Goal: Transaction & Acquisition: Purchase product/service

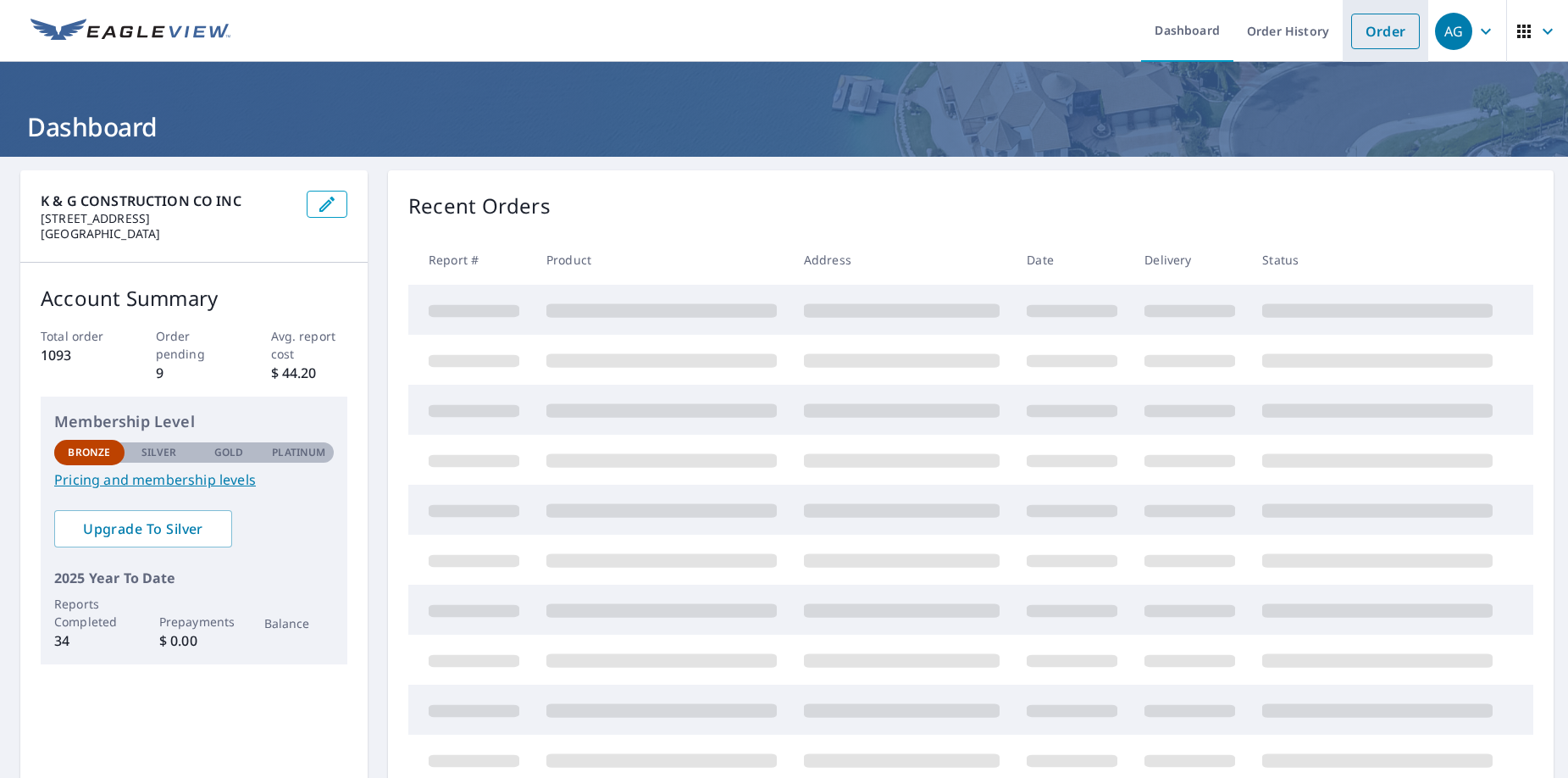
click at [1385, 33] on link "Order" at bounding box center [1385, 31] width 69 height 36
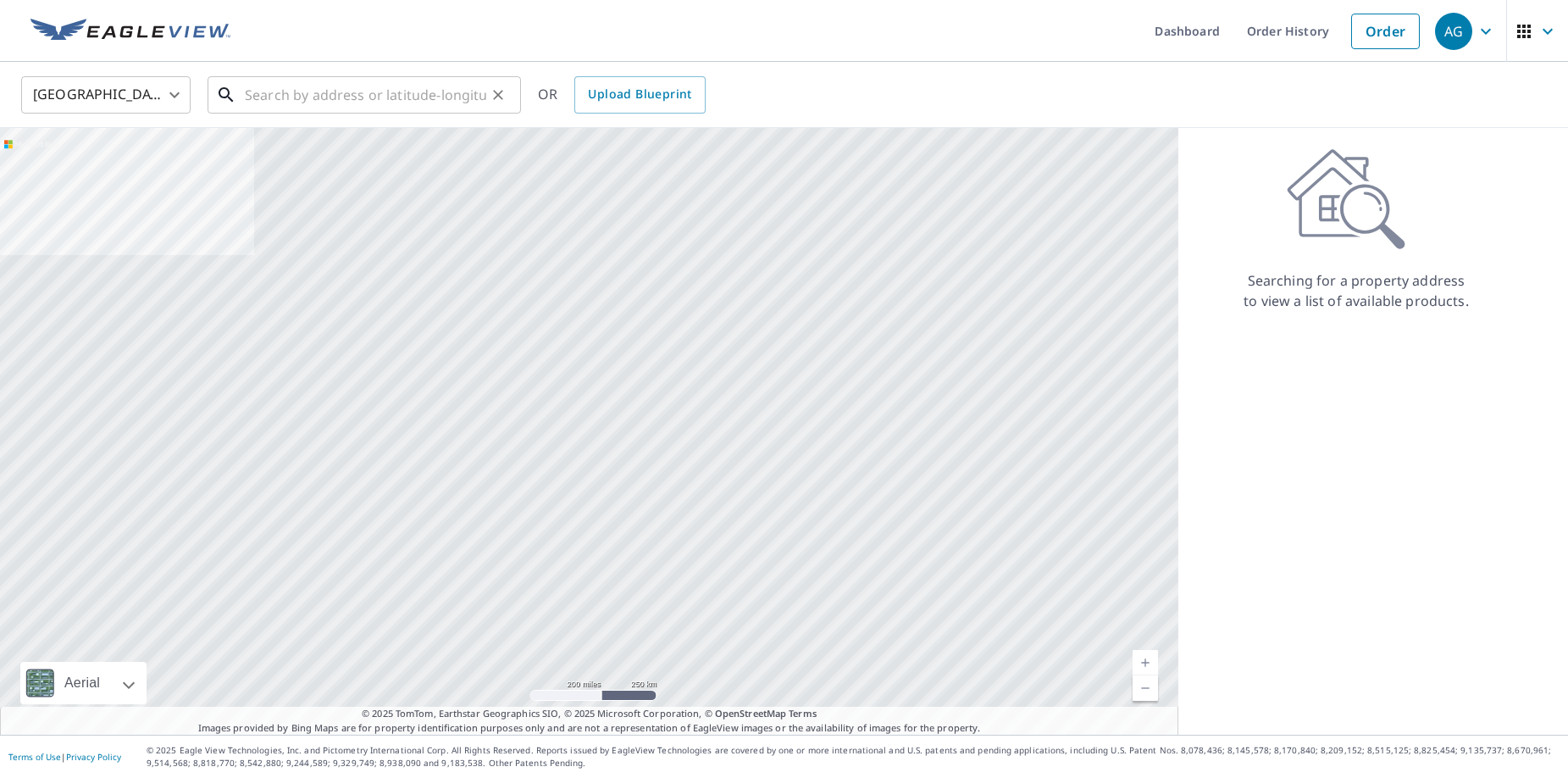
click at [272, 100] on input "text" at bounding box center [366, 94] width 241 height 47
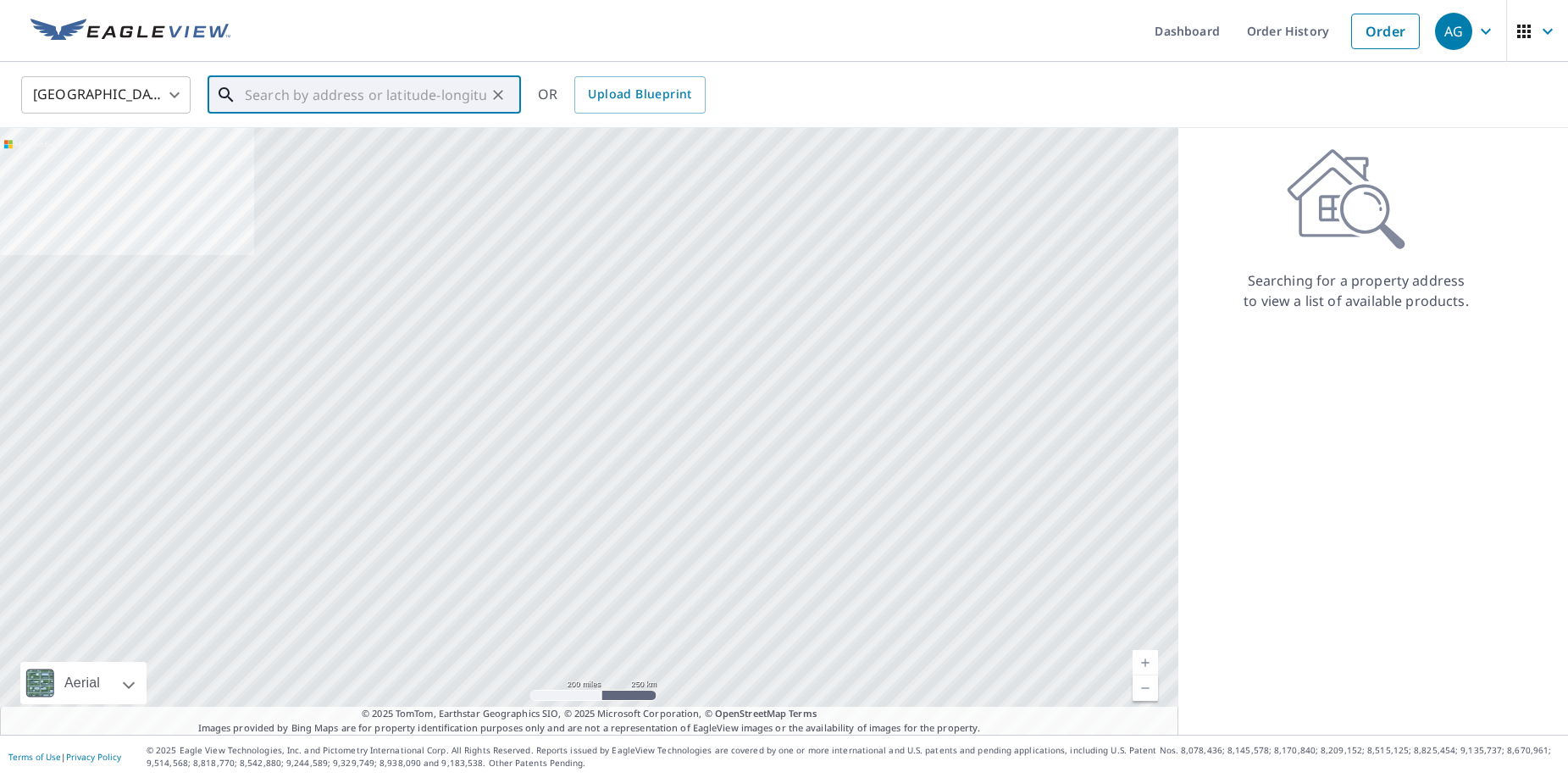
paste input "[STREET_ADDRESS]"
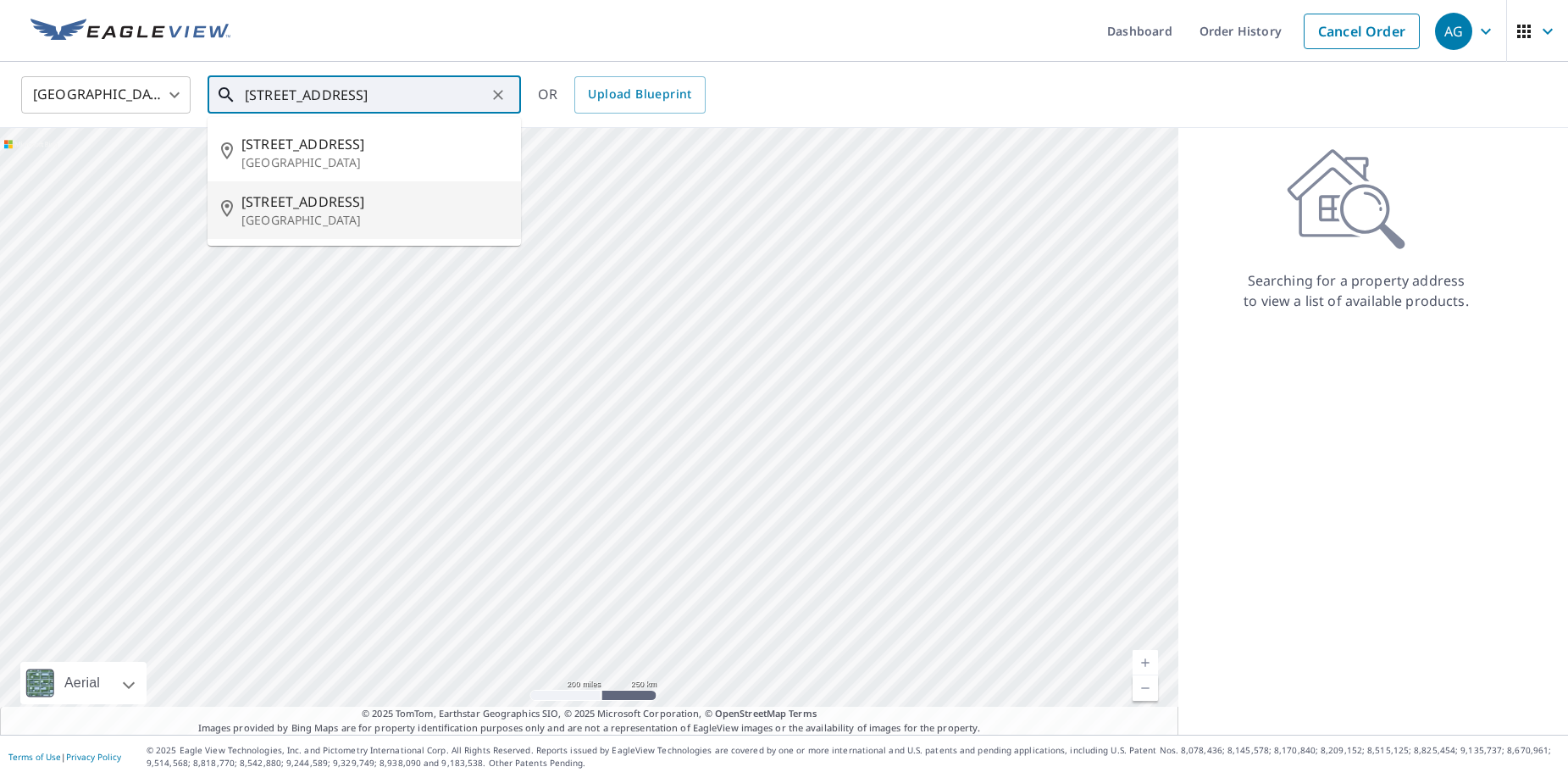
click at [341, 210] on span "[STREET_ADDRESS]" at bounding box center [374, 202] width 266 height 21
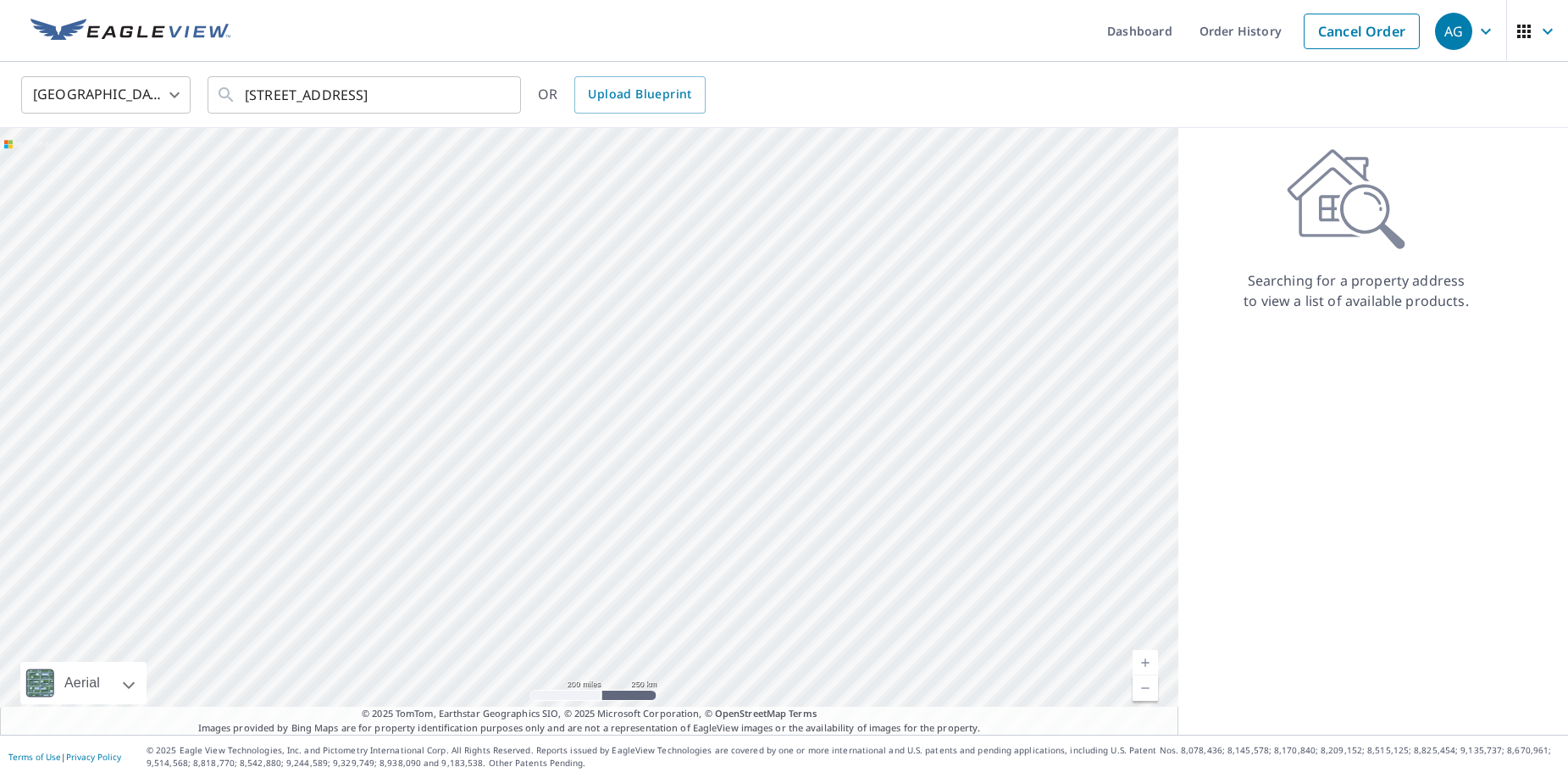
type input "[STREET_ADDRESS][PERSON_NAME]"
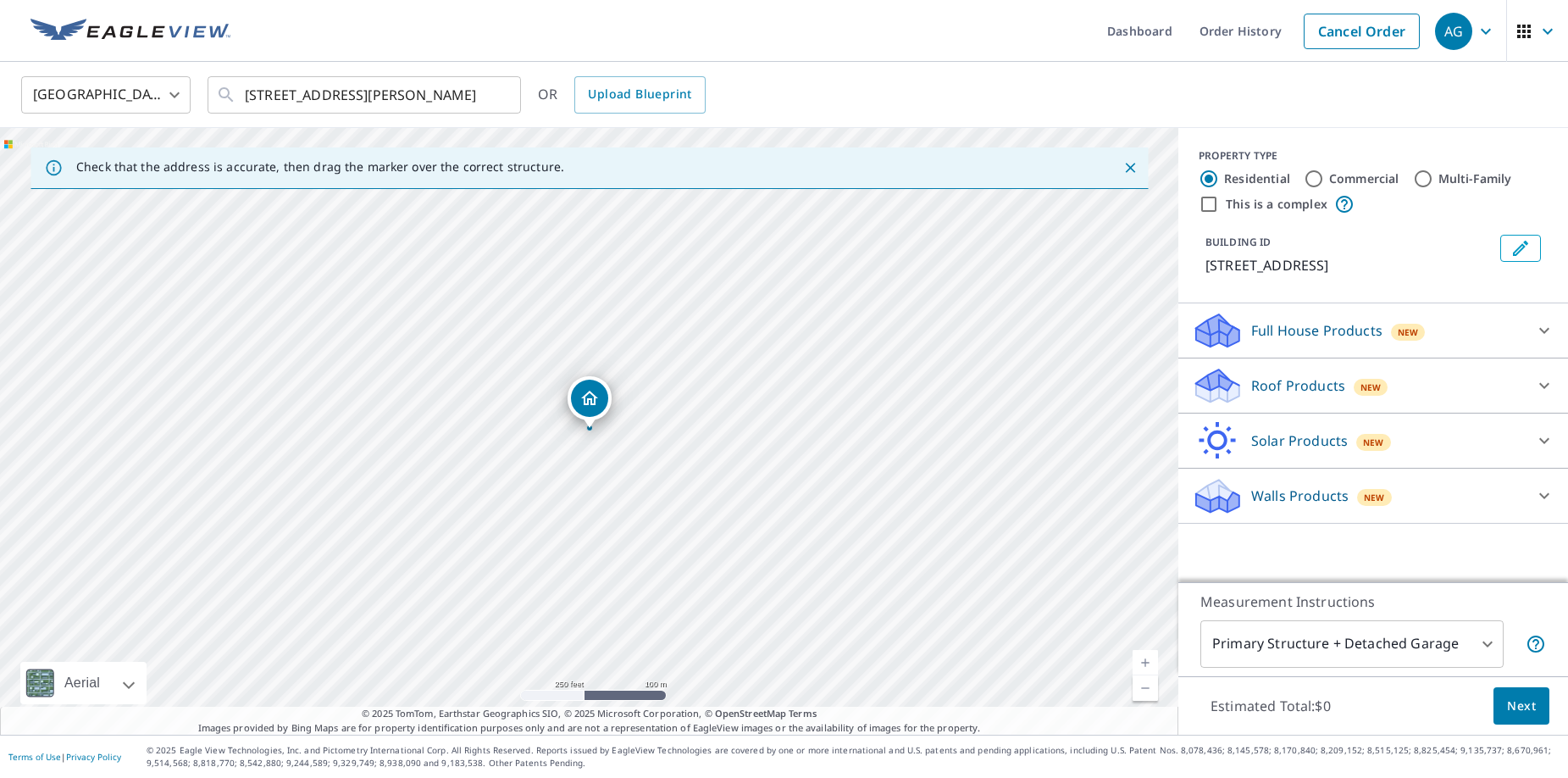
click at [1146, 654] on link "Current Level 17, Zoom In" at bounding box center [1145, 662] width 25 height 25
click at [1146, 654] on link "Current Level 18, Zoom In" at bounding box center [1145, 662] width 25 height 25
click at [1146, 654] on link "Current Level 19, Zoom In" at bounding box center [1145, 662] width 25 height 25
click at [1543, 396] on icon at bounding box center [1544, 386] width 21 height 21
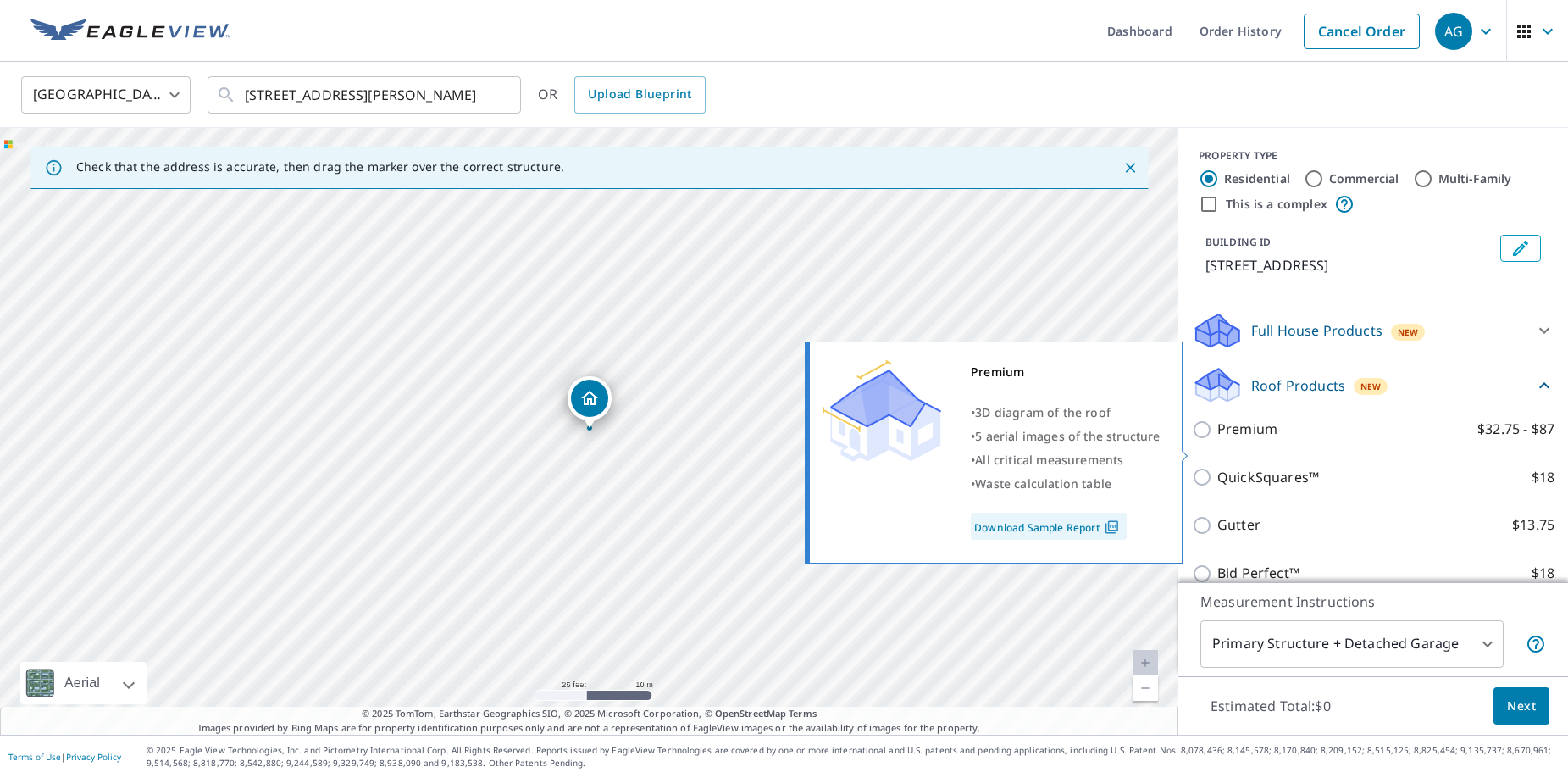
click at [1204, 439] on input "Premium $32.75 - $87" at bounding box center [1204, 430] width 25 height 21
checkbox input "true"
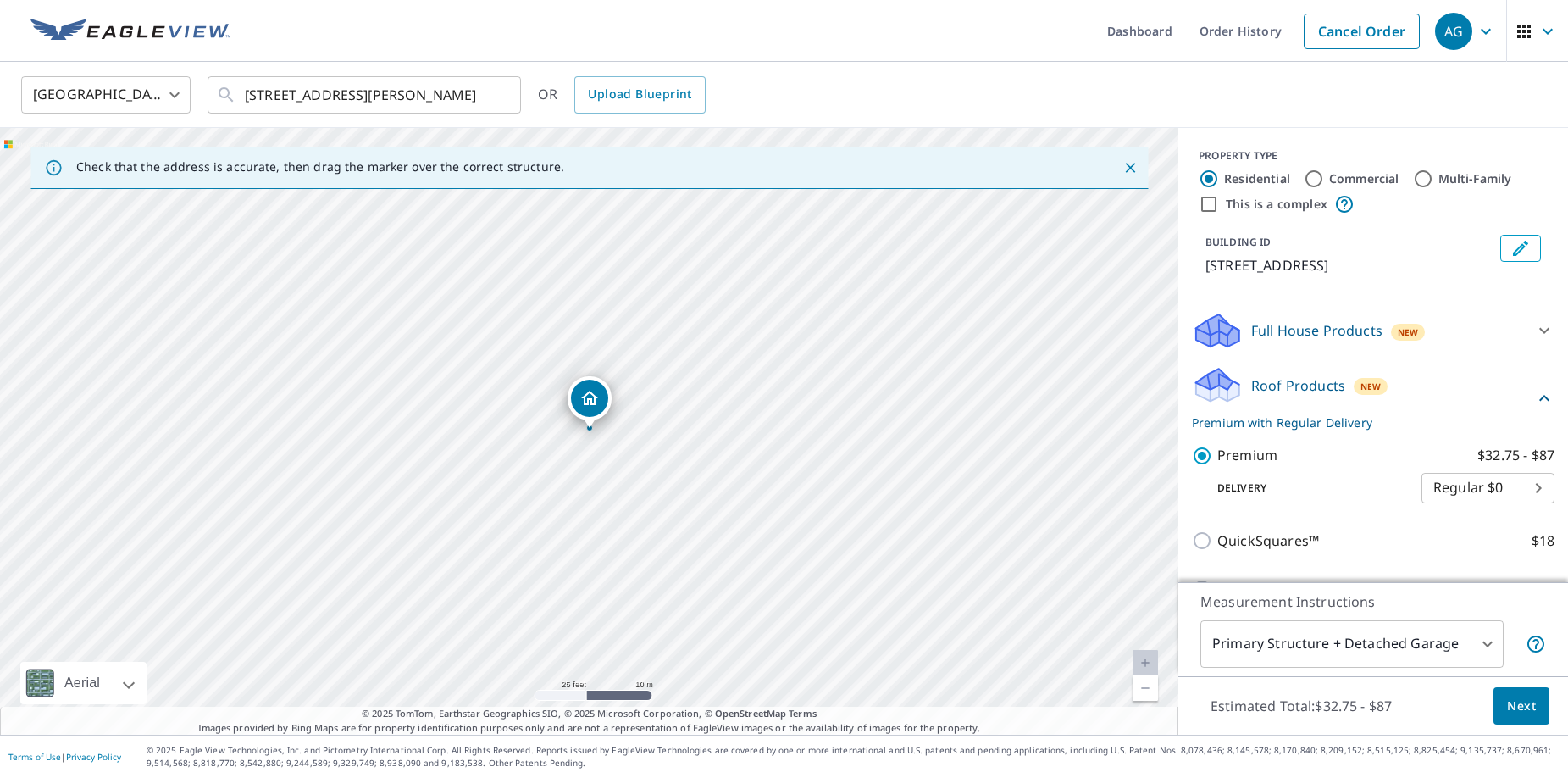
click at [1517, 707] on span "Next" at bounding box center [1521, 706] width 29 height 21
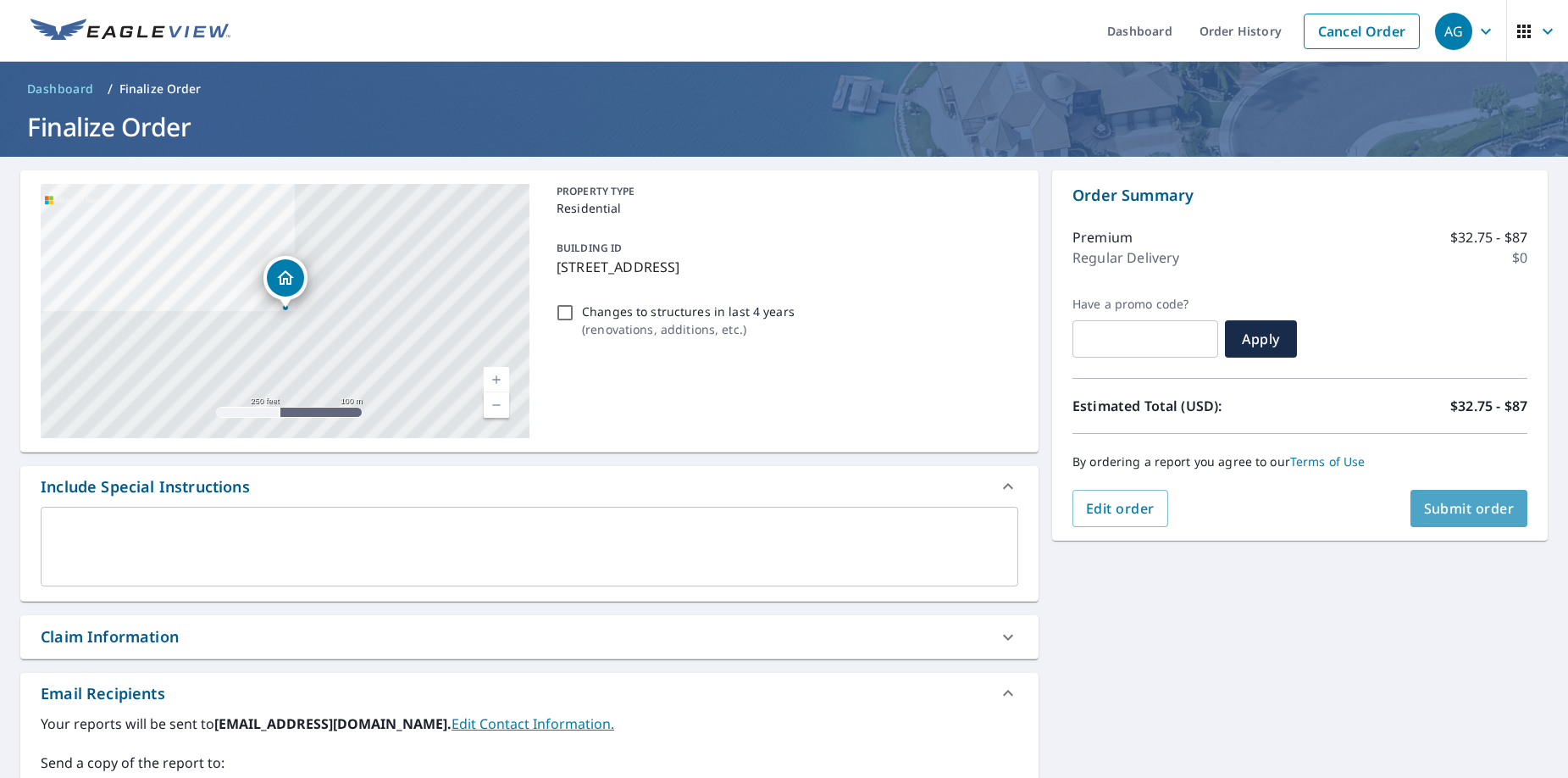
click at [1470, 509] on span "Submit order" at bounding box center [1469, 508] width 91 height 19
